Goal: Task Accomplishment & Management: Manage account settings

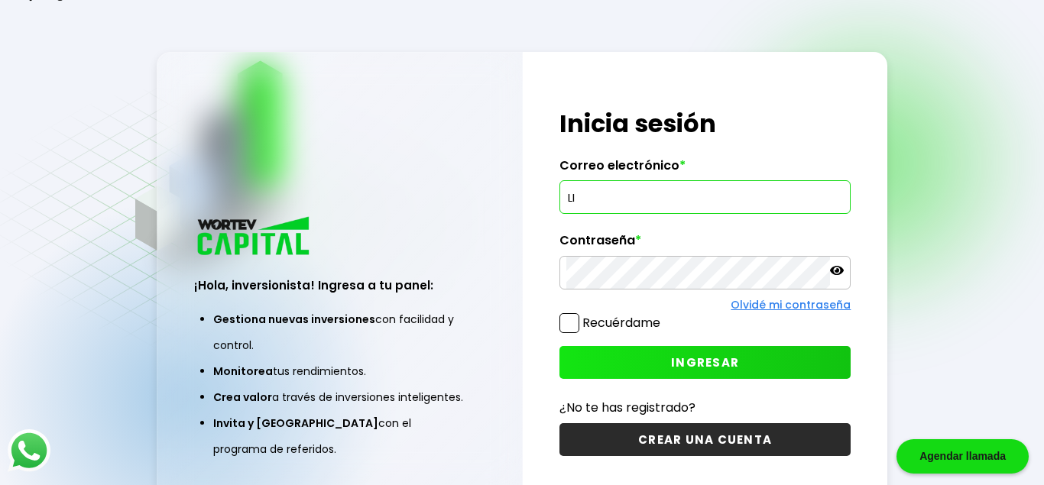
type input "L"
type input "[EMAIL_ADDRESS][DOMAIN_NAME]"
click at [698, 357] on span "INGRESAR" at bounding box center [705, 363] width 68 height 16
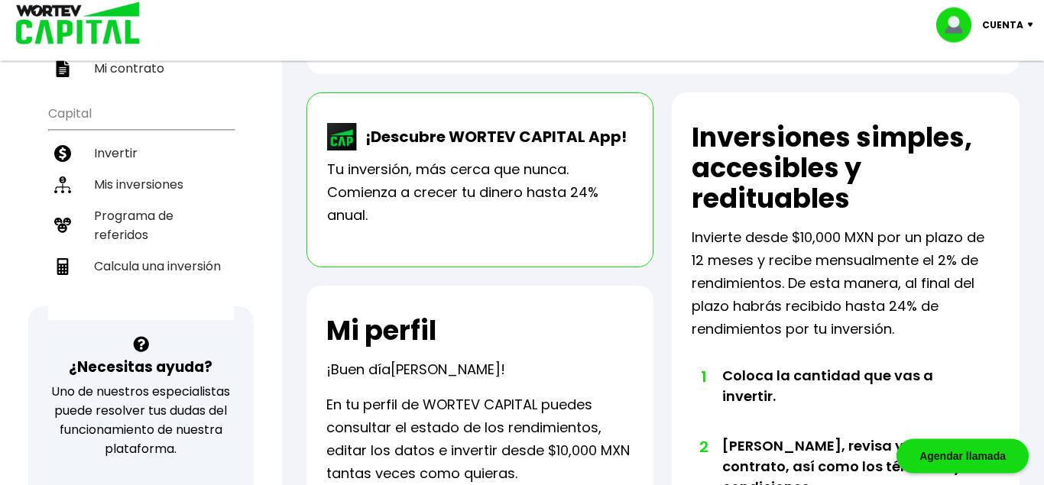
scroll to position [285, 0]
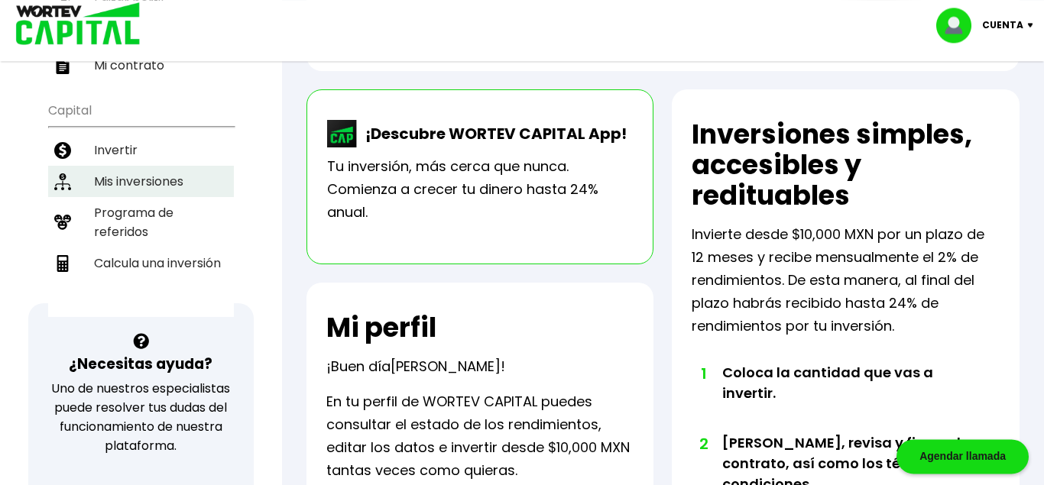
click at [151, 184] on li "Mis inversiones" at bounding box center [141, 181] width 186 height 31
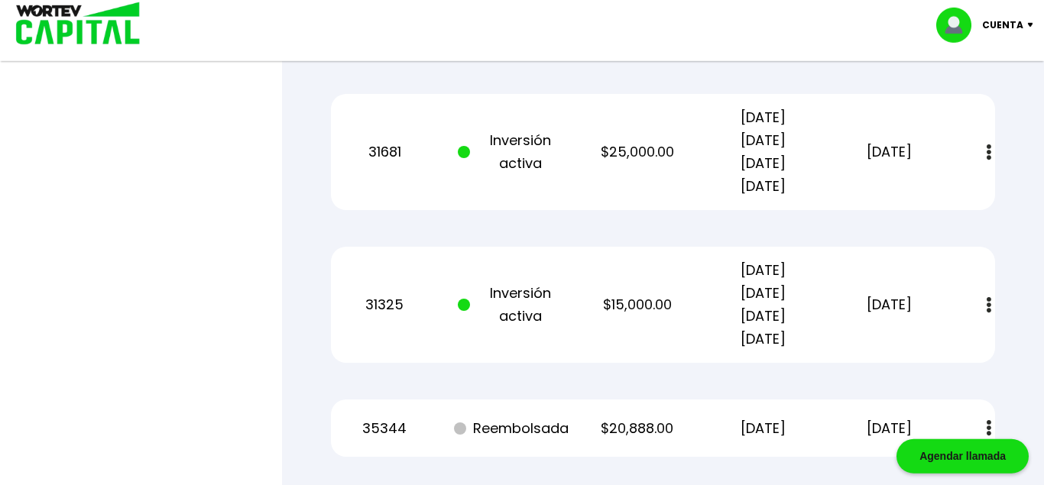
scroll to position [1473, 0]
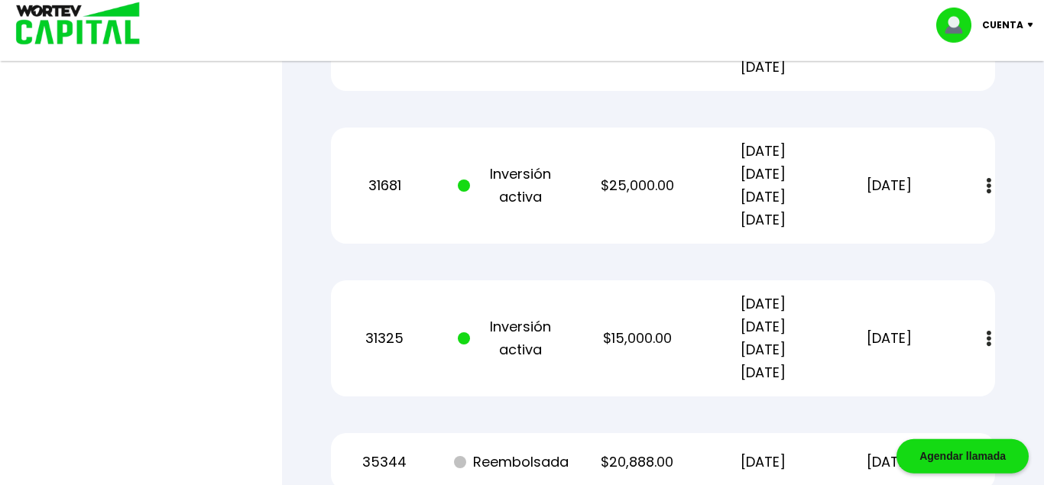
click at [1020, 21] on p "Cuenta" at bounding box center [1002, 25] width 41 height 23
click at [1008, 95] on li "Cerrar sesión" at bounding box center [986, 101] width 122 height 31
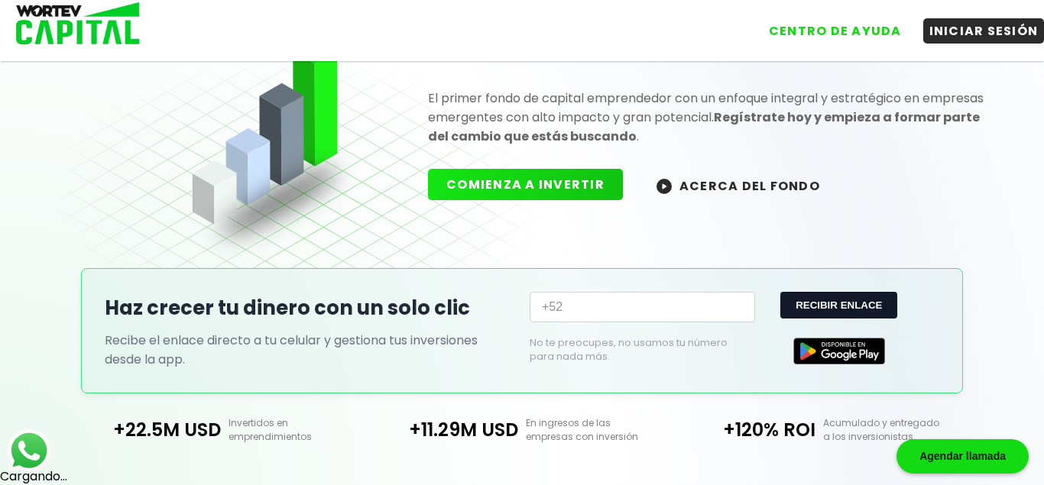
scroll to position [113, 0]
